Goal: Find specific page/section: Find specific page/section

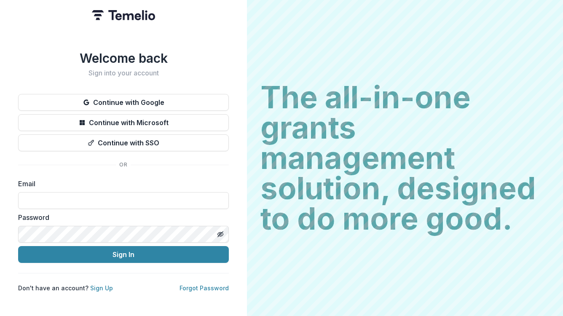
click at [116, 212] on label "Password" at bounding box center [121, 217] width 206 height 10
click at [121, 201] on input at bounding box center [123, 200] width 211 height 17
click at [120, 194] on input at bounding box center [123, 200] width 211 height 17
type input "**********"
click at [18, 246] on button "Sign In" at bounding box center [123, 254] width 211 height 17
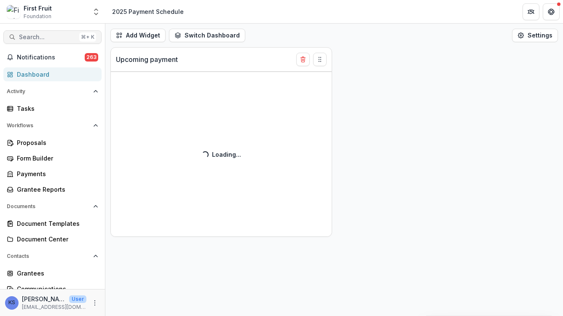
click at [55, 34] on span "Search..." at bounding box center [47, 37] width 57 height 7
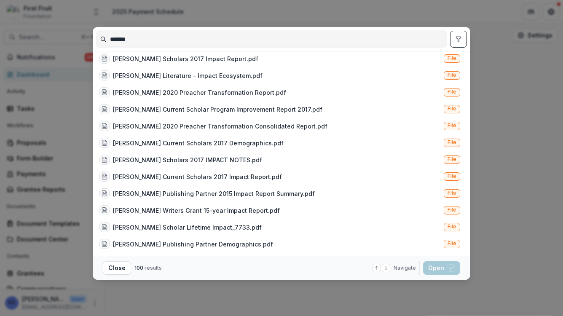
scroll to position [398, 0]
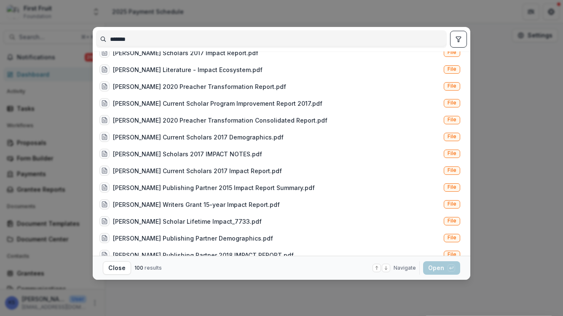
type input "*******"
click at [459, 39] on icon "toggle filters" at bounding box center [458, 39] width 7 height 7
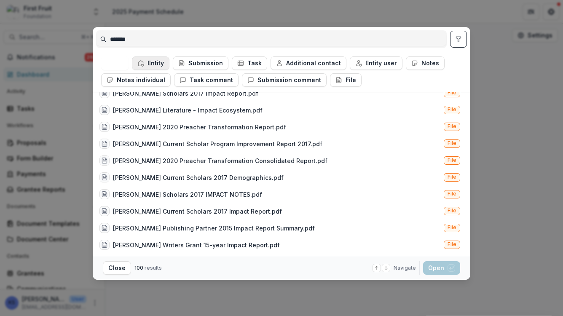
click at [160, 62] on button "Entity" at bounding box center [151, 62] width 38 height 13
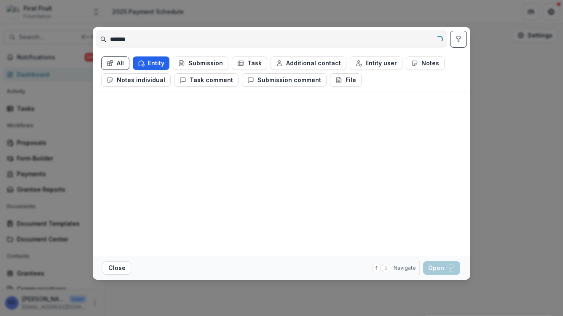
scroll to position [0, 0]
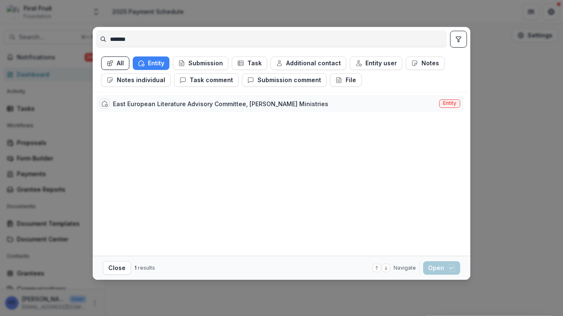
click at [152, 108] on div "East European Literature Advisory Committee, [PERSON_NAME] Ministries" at bounding box center [220, 103] width 215 height 9
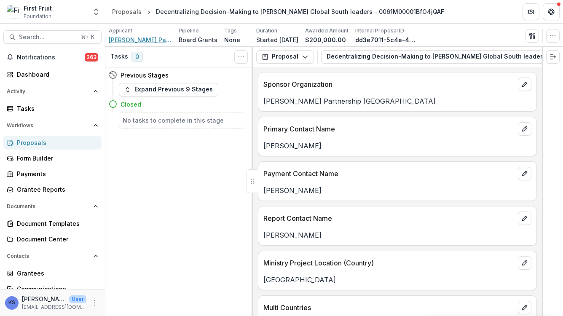
click at [156, 38] on span "[PERSON_NAME] Partnership [GEOGRAPHIC_DATA]" at bounding box center [140, 39] width 63 height 9
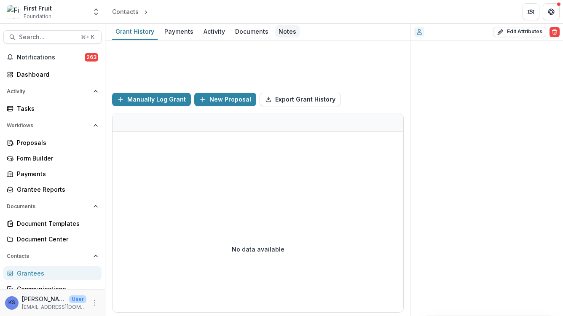
click at [289, 32] on div "Notes" at bounding box center [287, 31] width 24 height 12
